Goal: Task Accomplishment & Management: Complete application form

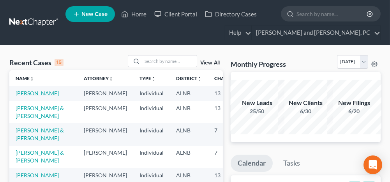
click at [20, 92] on link "[PERSON_NAME]" at bounding box center [37, 93] width 43 height 7
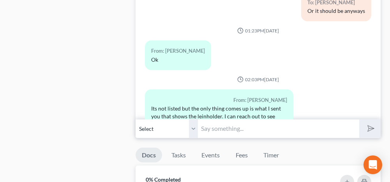
scroll to position [858, 0]
click at [234, 125] on input "text" at bounding box center [278, 128] width 161 height 19
type input "Y"
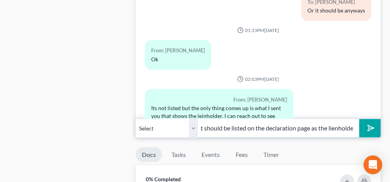
scroll to position [0, 91]
type input "Ask them to fix it. America's First should be listed on the declaration page as…"
click at [377, 122] on button "submit" at bounding box center [369, 128] width 21 height 18
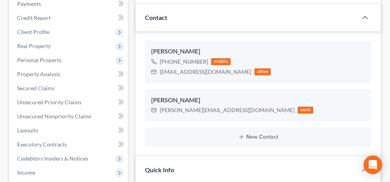
scroll to position [0, 0]
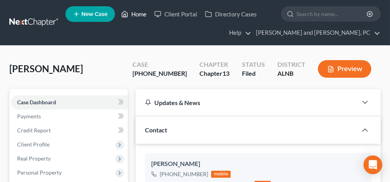
click at [141, 15] on link "Home" at bounding box center [133, 14] width 33 height 14
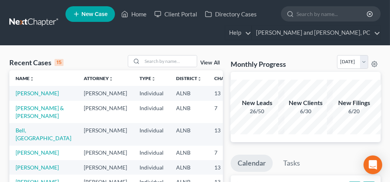
click at [163, 58] on input "search" at bounding box center [169, 60] width 55 height 11
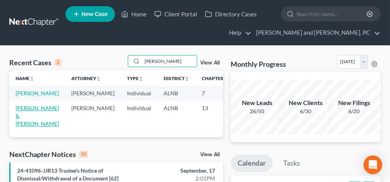
type input "[PERSON_NAME]"
click at [25, 117] on link "[PERSON_NAME] & [PERSON_NAME]" at bounding box center [37, 115] width 43 height 22
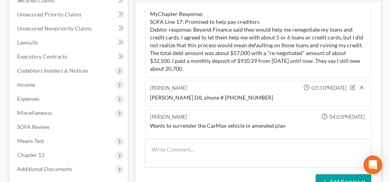
scroll to position [234, 0]
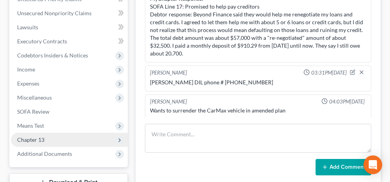
click at [65, 133] on span "Chapter 13" at bounding box center [69, 140] width 117 height 14
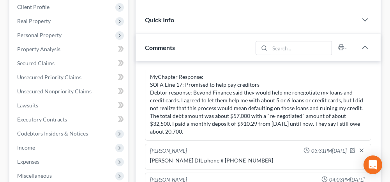
scroll to position [117, 0]
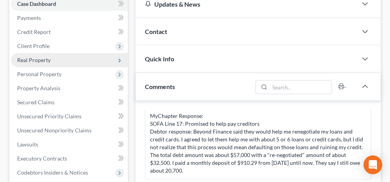
click at [44, 57] on span "Real Property" at bounding box center [34, 60] width 34 height 7
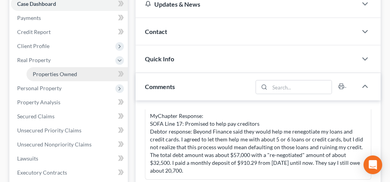
click at [50, 67] on link "Properties Owned" at bounding box center [77, 74] width 101 height 14
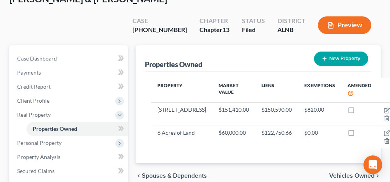
scroll to position [78, 0]
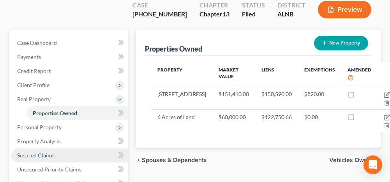
click at [65, 148] on link "Secured Claims" at bounding box center [69, 155] width 117 height 14
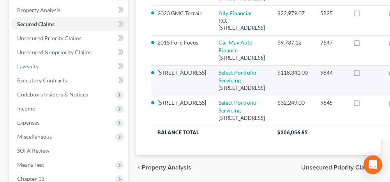
scroll to position [156, 0]
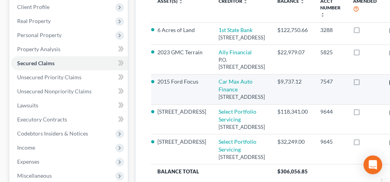
click at [389, 85] on icon "button" at bounding box center [392, 82] width 6 height 6
select select "48"
select select "0"
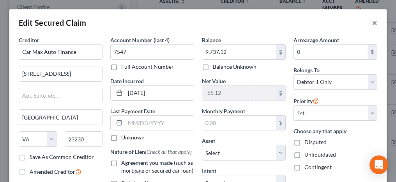
click at [372, 20] on button "×" at bounding box center [374, 22] width 5 height 9
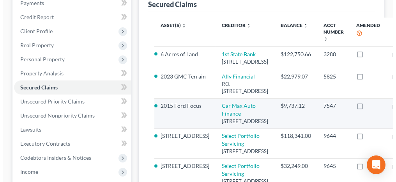
scroll to position [117, 0]
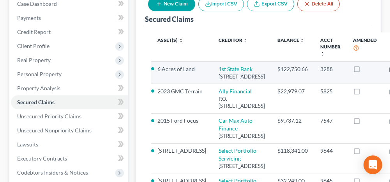
click at [389, 66] on icon "button" at bounding box center [392, 69] width 6 height 6
select select "0"
select select "12"
select select "2"
select select "0"
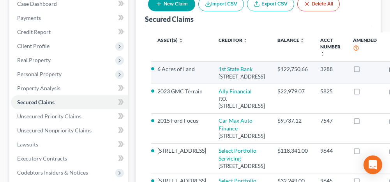
select select "0"
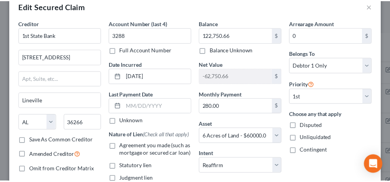
scroll to position [0, 0]
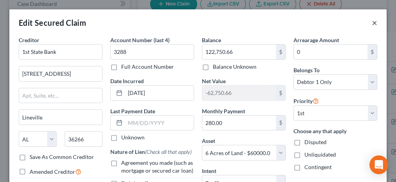
click at [372, 22] on button "×" at bounding box center [374, 22] width 5 height 9
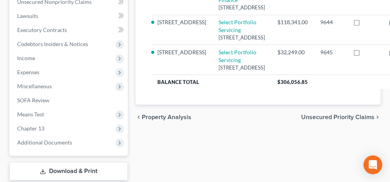
scroll to position [273, 0]
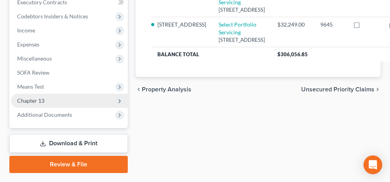
click at [65, 94] on span "Chapter 13" at bounding box center [69, 101] width 117 height 14
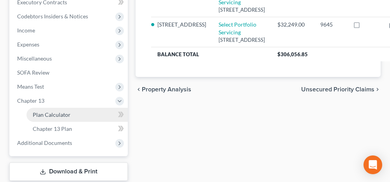
click at [65, 111] on span "Plan Calculator" at bounding box center [52, 114] width 38 height 7
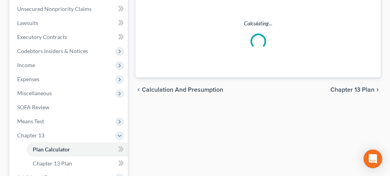
scroll to position [176, 0]
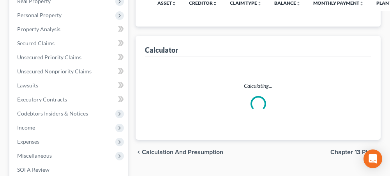
select select "59"
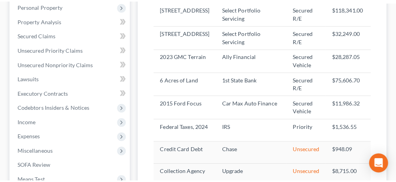
scroll to position [195, 0]
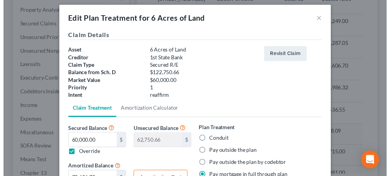
scroll to position [0, 0]
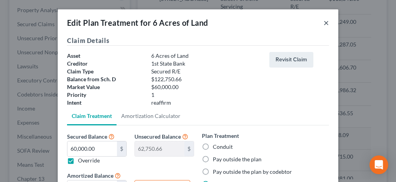
click at [324, 21] on button "×" at bounding box center [326, 22] width 5 height 9
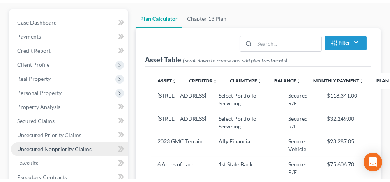
scroll to position [112, 0]
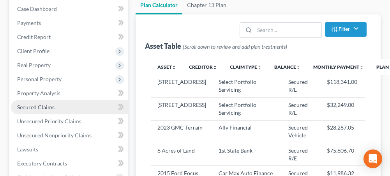
click at [42, 104] on span "Secured Claims" at bounding box center [35, 107] width 37 height 7
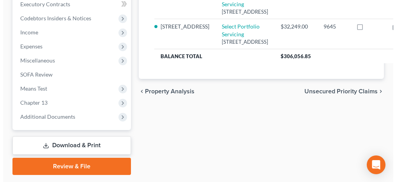
scroll to position [273, 0]
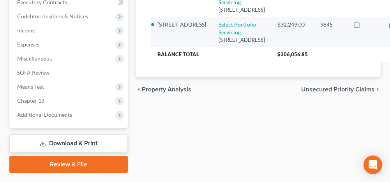
click at [390, 26] on icon "button" at bounding box center [394, 25] width 4 height 4
select select "46"
select select "2"
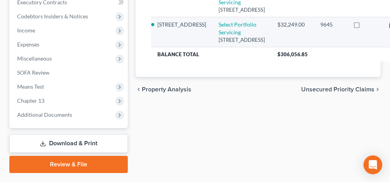
select select "0"
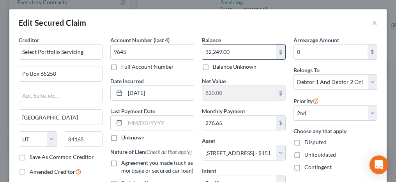
click at [229, 50] on input "32,249.00" at bounding box center [239, 51] width 74 height 15
type input "32,533.25"
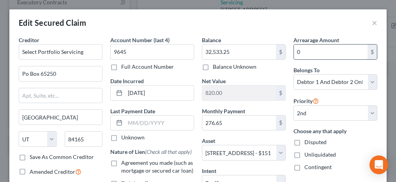
click at [313, 48] on input "0" at bounding box center [331, 51] width 74 height 15
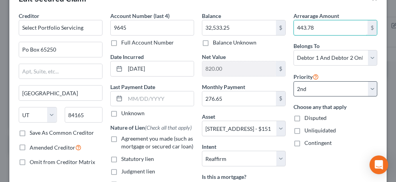
scroll to position [39, 0]
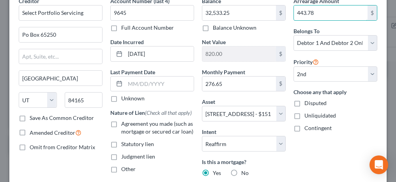
type input "443.78"
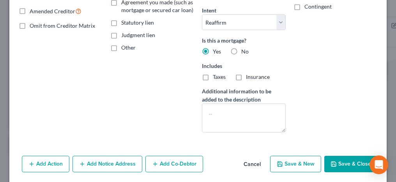
scroll to position [186, 0]
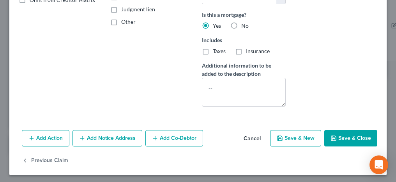
click at [354, 140] on button "Save & Close" at bounding box center [350, 138] width 53 height 16
select select
select select "1"
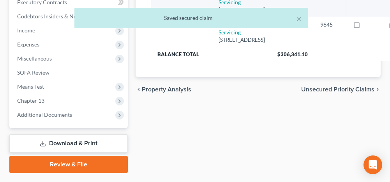
select select "46"
select select "2"
select select "0"
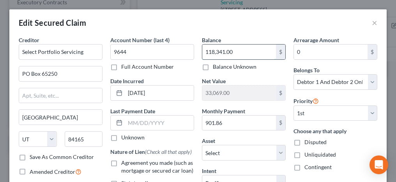
click at [235, 52] on input "118,341.00" at bounding box center [239, 51] width 74 height 15
type input "117,531.17"
click at [304, 53] on input "0" at bounding box center [331, 51] width 74 height 15
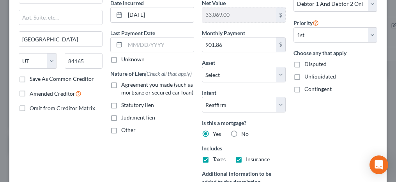
scroll to position [39, 0]
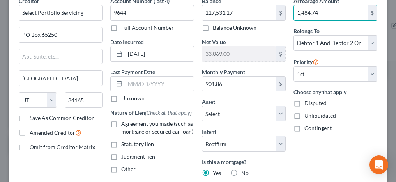
type input "1,484.74"
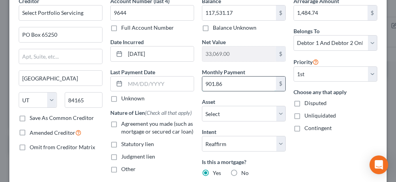
click at [225, 82] on input "901.86" at bounding box center [239, 83] width 74 height 15
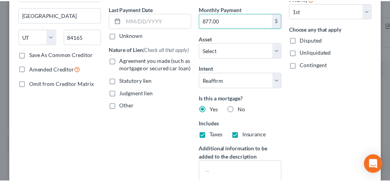
scroll to position [156, 0]
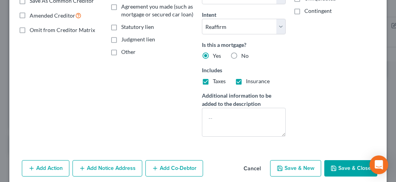
type input "877.00"
click at [340, 171] on button "Save & Close" at bounding box center [350, 168] width 53 height 16
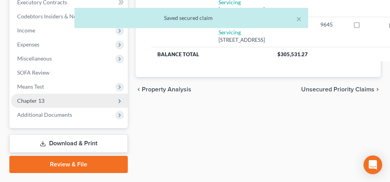
click at [71, 94] on span "Chapter 13" at bounding box center [69, 101] width 117 height 14
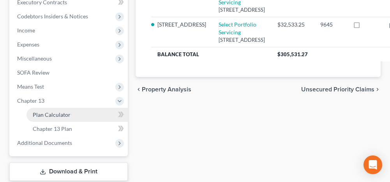
click at [69, 111] on span "Plan Calculator" at bounding box center [52, 114] width 38 height 7
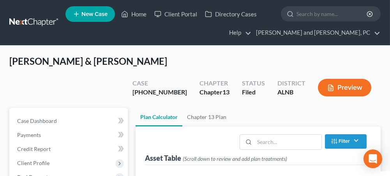
select select "59"
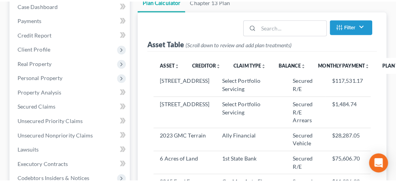
scroll to position [117, 0]
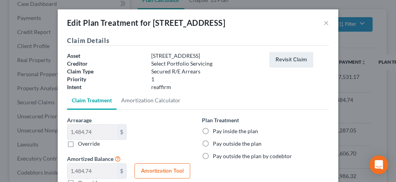
click at [213, 131] on label "Pay inside the plan" at bounding box center [235, 131] width 45 height 8
click at [216, 131] on input "Pay inside the plan" at bounding box center [218, 129] width 5 height 5
radio input "true"
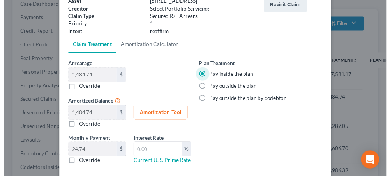
scroll to position [78, 0]
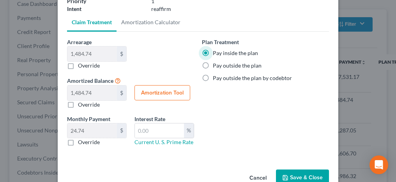
click at [299, 174] on button "Save & Close" at bounding box center [302, 177] width 53 height 16
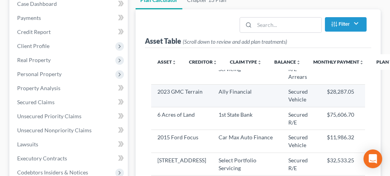
select select "59"
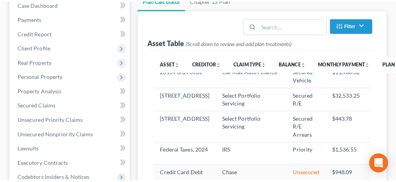
scroll to position [117, 0]
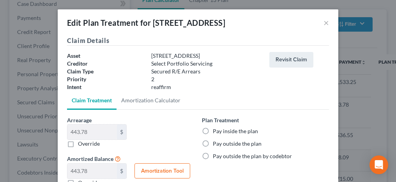
click at [213, 129] on label "Pay inside the plan" at bounding box center [235, 131] width 45 height 8
click at [216, 129] on input "Pay inside the plan" at bounding box center [218, 129] width 5 height 5
radio input "true"
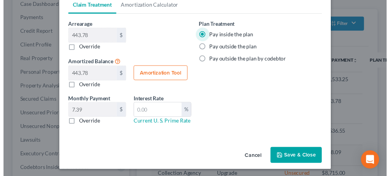
scroll to position [96, 0]
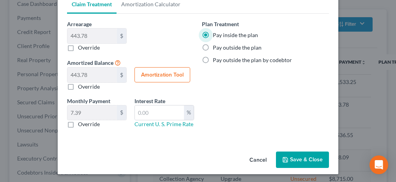
click at [297, 158] on button "Save & Close" at bounding box center [302, 159] width 53 height 16
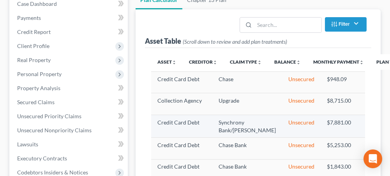
select select "59"
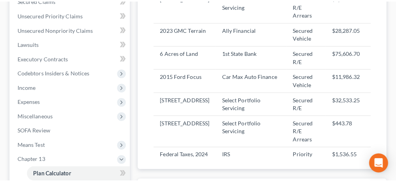
scroll to position [234, 0]
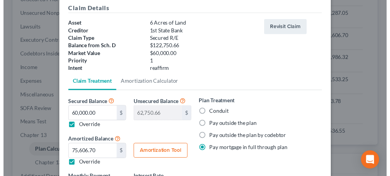
scroll to position [0, 0]
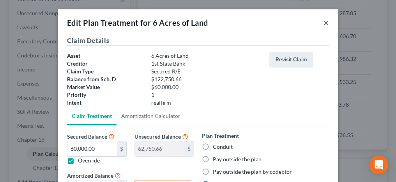
click at [325, 23] on button "×" at bounding box center [326, 22] width 5 height 9
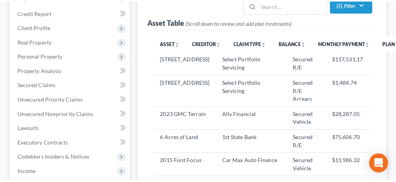
scroll to position [151, 0]
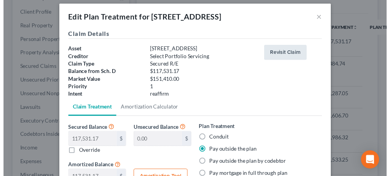
scroll to position [0, 0]
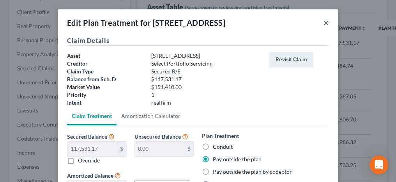
click at [324, 22] on button "×" at bounding box center [326, 22] width 5 height 9
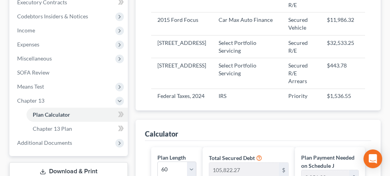
scroll to position [312, 0]
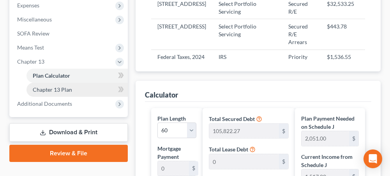
click at [76, 83] on link "Chapter 13 Plan" at bounding box center [77, 90] width 101 height 14
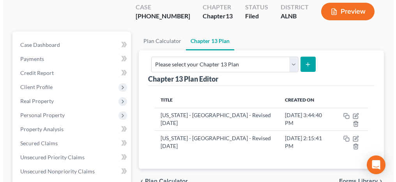
scroll to position [78, 0]
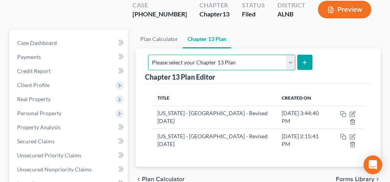
click at [275, 55] on select "Please select your Chapter 13 Plan [US_STATE] - [GEOGRAPHIC_DATA] - Revised [DA…" at bounding box center [221, 63] width 147 height 16
select select "0"
click at [229, 55] on select "Please select your Chapter 13 Plan [US_STATE] - [GEOGRAPHIC_DATA] - Revised [DA…" at bounding box center [221, 63] width 147 height 16
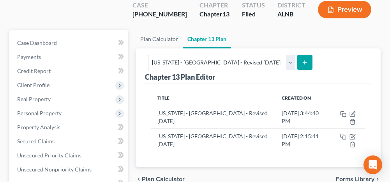
click at [308, 59] on icon "submit" at bounding box center [305, 62] width 6 height 6
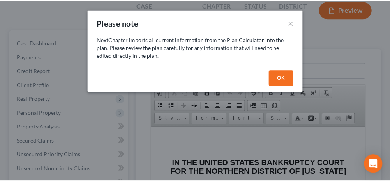
scroll to position [0, 0]
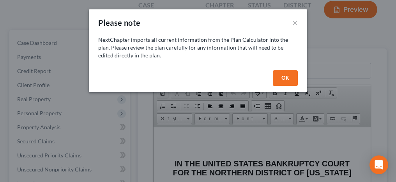
click at [296, 81] on button "OK" at bounding box center [285, 78] width 25 height 16
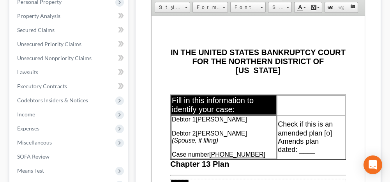
scroll to position [195, 0]
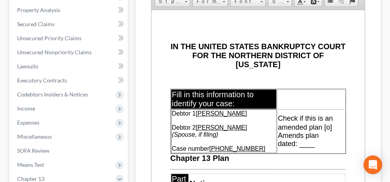
click at [315, 131] on span "Check if this is an amended plan [o]" at bounding box center [305, 122] width 55 height 17
click at [287, 147] on span "Amends plan dated: ____" at bounding box center [298, 139] width 41 height 16
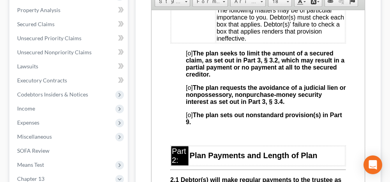
scroll to position [468, 0]
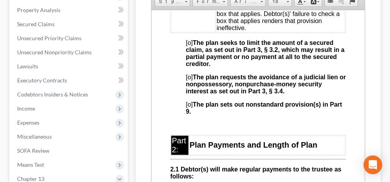
click at [188, 63] on span "[o] The plan seeks to limit the amount of a secured claim, as set out in Part 3…" at bounding box center [265, 53] width 159 height 28
click at [188, 114] on span "[o] The plan sets out nonstandard provision(s) in Part 9." at bounding box center [264, 108] width 156 height 14
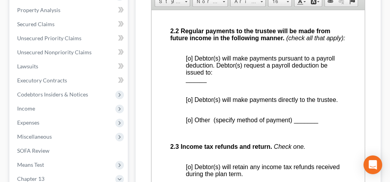
scroll to position [702, 0]
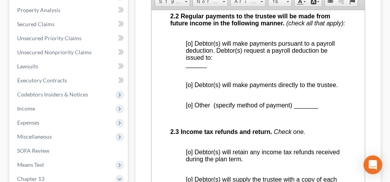
click at [190, 88] on span "[o] Debtor(s) will make payments directly to the trustee." at bounding box center [262, 84] width 152 height 7
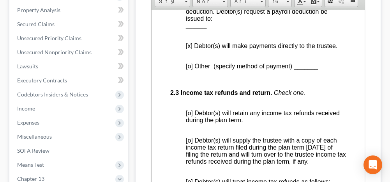
click at [191, 123] on span "[o] Debtor(s) will retain any income tax refunds received during the plan term." at bounding box center [263, 116] width 154 height 14
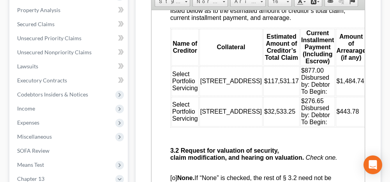
scroll to position [1364, 0]
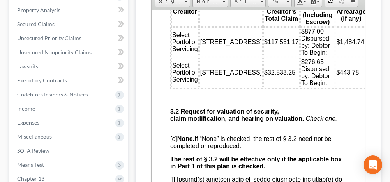
click at [301, 87] on td "$276.65 Disbursed by: Debtor To Begin:" at bounding box center [318, 72] width 34 height 30
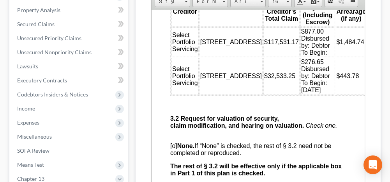
click at [368, 94] on td at bounding box center [383, 75] width 31 height 37
click at [368, 57] on td at bounding box center [383, 42] width 31 height 30
click at [301, 57] on td "$877.00 Disbursed by: Debtor To Begin:" at bounding box center [318, 42] width 34 height 30
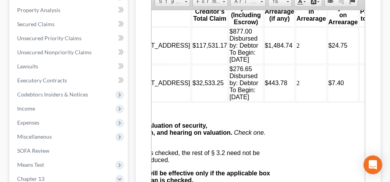
scroll to position [1364, 72]
click at [359, 64] on td at bounding box center [373, 45] width 28 height 37
click at [359, 101] on td at bounding box center [373, 82] width 28 height 37
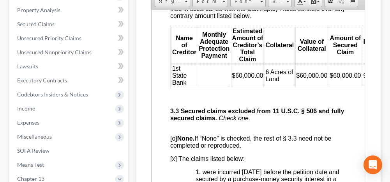
scroll to position [1871, 0]
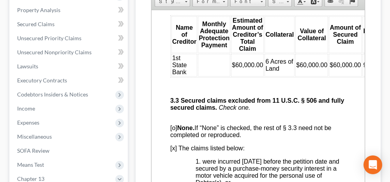
click at [234, 68] on span "$60,000.00" at bounding box center [247, 64] width 31 height 7
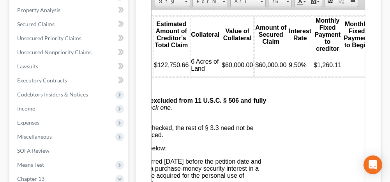
scroll to position [1871, 85]
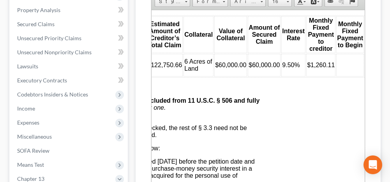
click at [345, 76] on td at bounding box center [350, 64] width 28 height 23
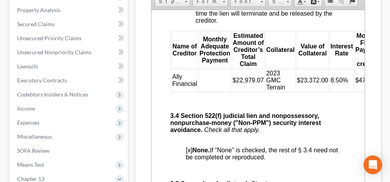
scroll to position [2183, 0]
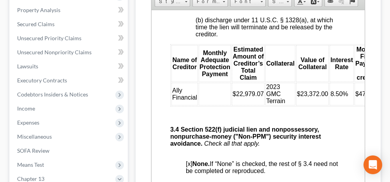
click at [217, 105] on td at bounding box center [215, 93] width 32 height 23
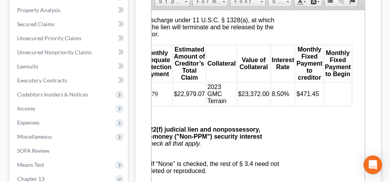
scroll to position [2183, 59]
click at [325, 105] on td at bounding box center [338, 93] width 28 height 23
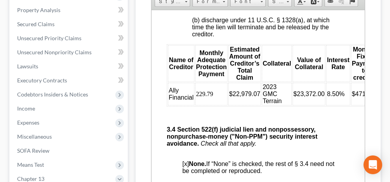
scroll to position [2183, 2]
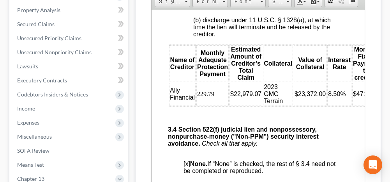
click at [299, 97] on span "$23,372.00" at bounding box center [310, 93] width 31 height 7
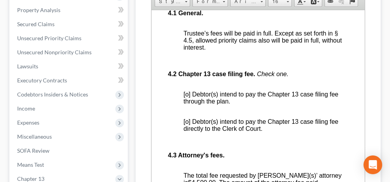
scroll to position [2573, 2]
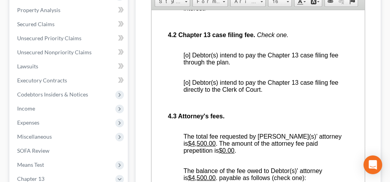
click at [187, 65] on span "[o] Debtor(s) intend to pay the Chapter 13 case filing fee through the plan." at bounding box center [261, 58] width 155 height 14
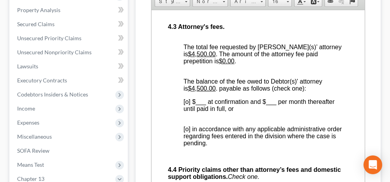
scroll to position [2690, 2]
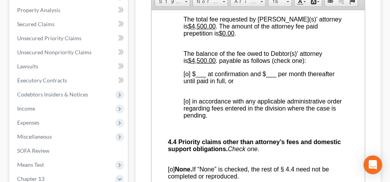
click at [186, 118] on span "[o] in accordance with any applicable administrative order regarding fees enter…" at bounding box center [263, 107] width 158 height 21
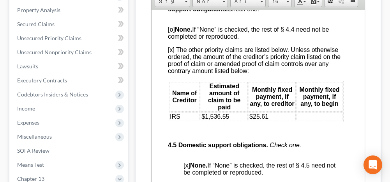
scroll to position [2846, 2]
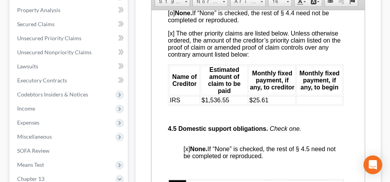
click at [269, 104] on td "$25.61" at bounding box center [272, 100] width 47 height 9
click at [299, 104] on td at bounding box center [320, 100] width 46 height 9
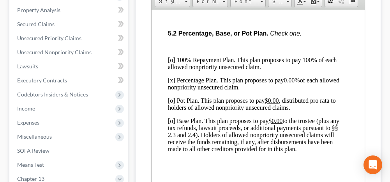
scroll to position [3119, 2]
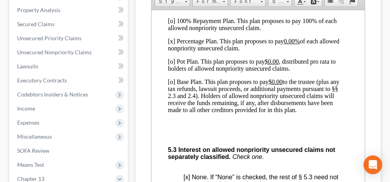
click at [172, 113] on p "[o] Base Plan. This plan proposes to pay $0.00 to the trustee (plus any tax ref…" at bounding box center [256, 95] width 176 height 35
click at [173, 51] on p "[x] Percentage Plan. This plan proposes to pay 0.00% of each allowed nonpriorit…" at bounding box center [256, 44] width 176 height 14
click at [273, 85] on u "$0.00" at bounding box center [276, 81] width 14 height 7
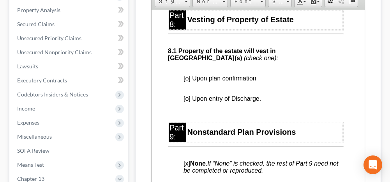
scroll to position [3743, 2]
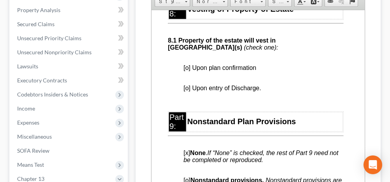
click at [187, 71] on span "[o] Upon plan confirmation" at bounding box center [220, 67] width 73 height 7
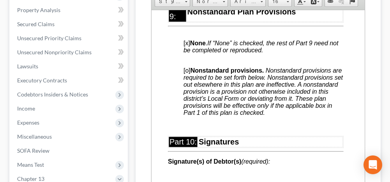
scroll to position [3860, 2]
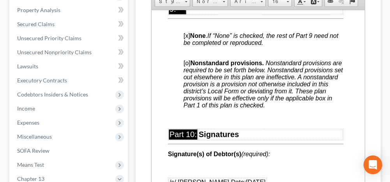
click at [188, 46] on span "[x] None . If “None” is checked, the rest of Part 9 need not be completed or re…" at bounding box center [261, 39] width 155 height 14
click at [188, 108] on span "[o] Nonstandard provisions. Nonstandard provisions are required to be set forth…" at bounding box center [263, 83] width 159 height 49
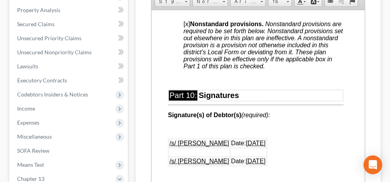
click at [184, 83] on p at bounding box center [264, 79] width 160 height 7
drag, startPoint x: 227, startPoint y: 134, endPoint x: 189, endPoint y: 132, distance: 38.6
click at [189, 83] on p "The value of the" at bounding box center [264, 79] width 160 height 7
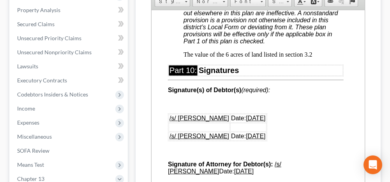
scroll to position [3938, 2]
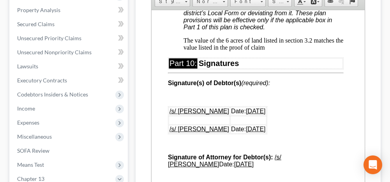
click at [236, 51] on p "The value of the 6 acres of land listed in section 3.2 matches the value listed…" at bounding box center [264, 44] width 160 height 14
click at [266, 51] on p "The value of the 6 acres of land listed in section 3.2 matches the value listed…" at bounding box center [264, 44] width 160 height 14
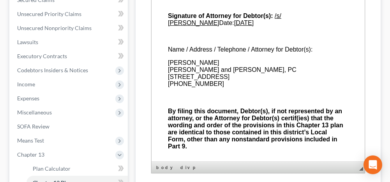
scroll to position [234, 0]
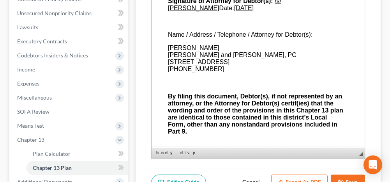
click at [299, 174] on button "Export as PDF" at bounding box center [299, 182] width 57 height 16
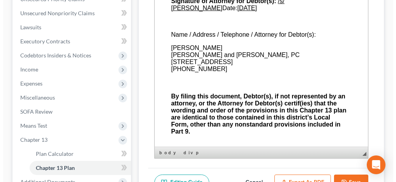
scroll to position [4010, 2]
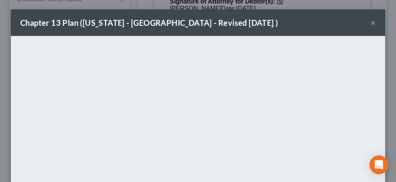
click at [370, 21] on button "×" at bounding box center [372, 22] width 5 height 9
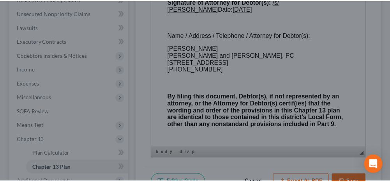
scroll to position [4054, 2]
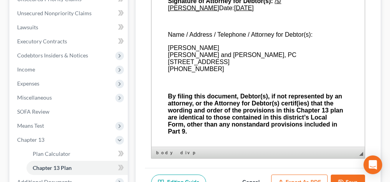
click at [347, 174] on button "Save" at bounding box center [348, 182] width 34 height 16
select select "0"
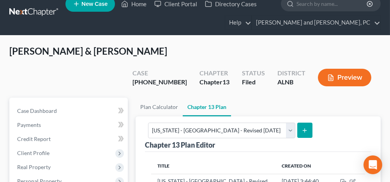
scroll to position [0, 0]
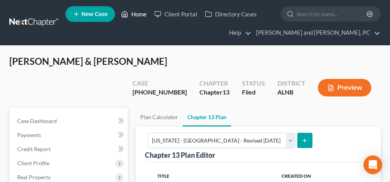
click at [139, 13] on link "Home" at bounding box center [133, 14] width 33 height 14
